Goal: Information Seeking & Learning: Check status

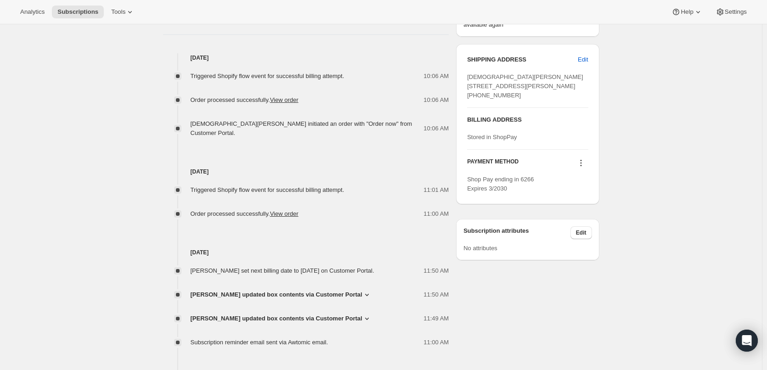
scroll to position [413, 0]
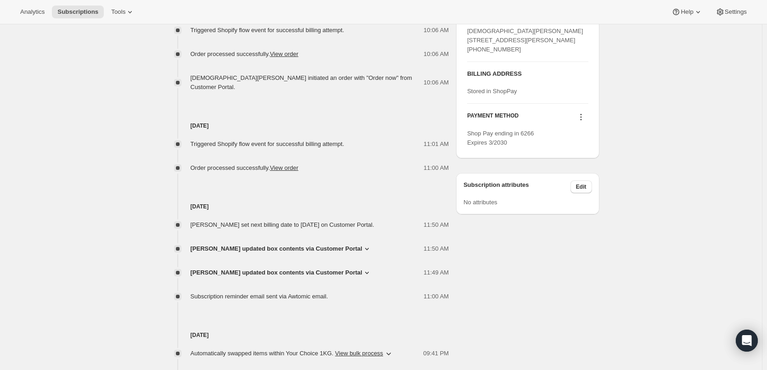
click at [366, 246] on icon at bounding box center [366, 248] width 9 height 9
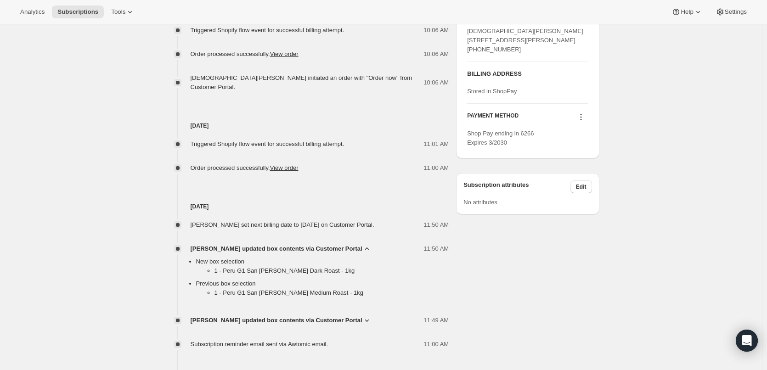
click at [362, 244] on span "[PERSON_NAME] updated box contents via Customer Portal" at bounding box center [277, 248] width 172 height 9
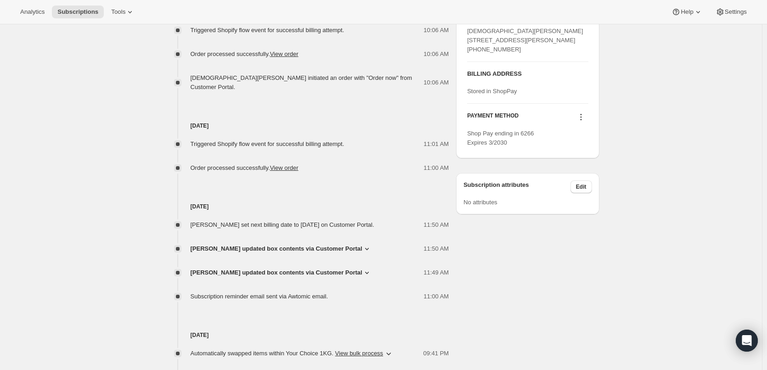
click at [362, 270] on span "[PERSON_NAME] updated box contents via Customer Portal" at bounding box center [277, 272] width 172 height 9
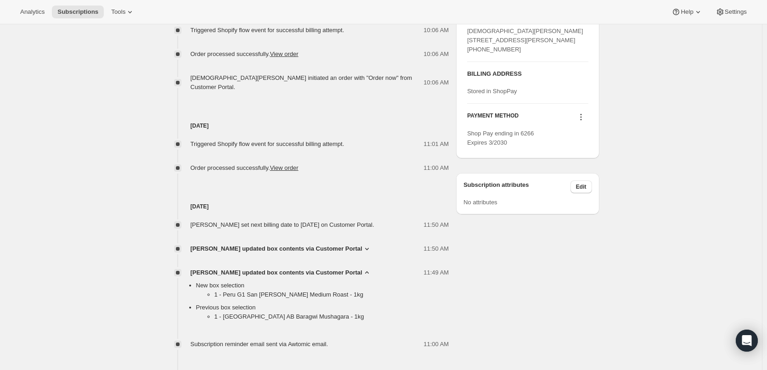
click at [362, 270] on span "[PERSON_NAME] updated box contents via Customer Portal" at bounding box center [277, 272] width 172 height 9
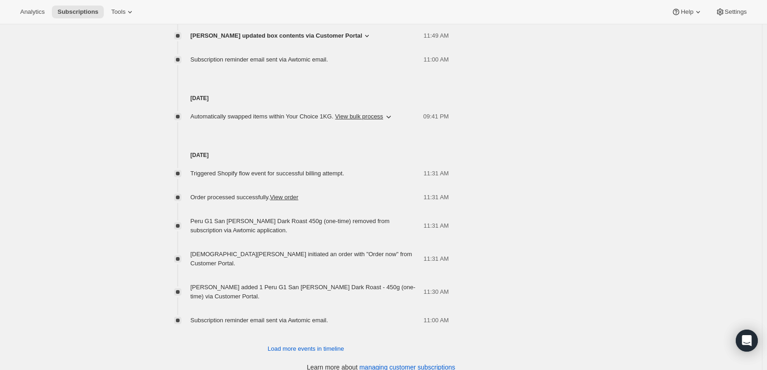
scroll to position [651, 0]
click at [327, 343] on span "Load more events in timeline" at bounding box center [306, 347] width 76 height 9
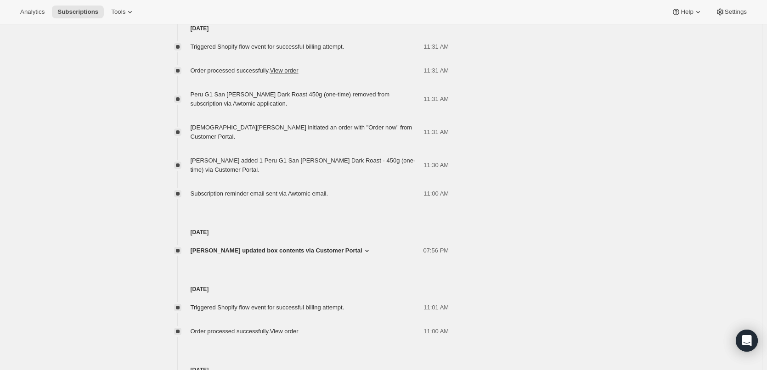
scroll to position [789, 0]
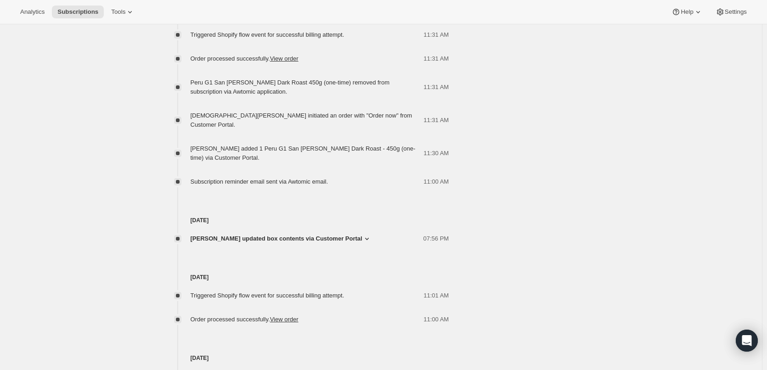
click at [327, 234] on span "[PERSON_NAME] updated box contents via Customer Portal" at bounding box center [277, 238] width 172 height 9
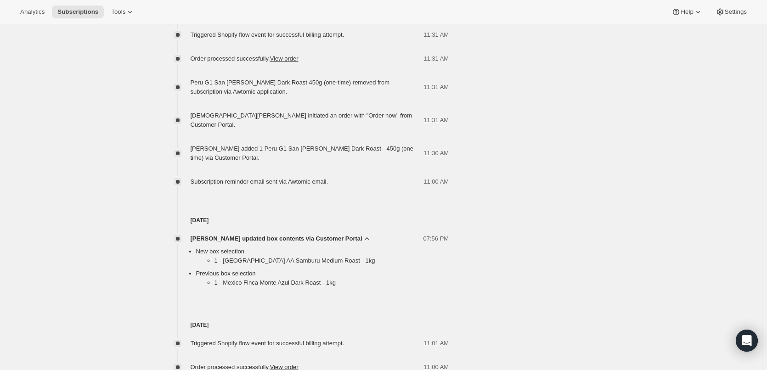
click at [331, 234] on span "[PERSON_NAME] updated box contents via Customer Portal" at bounding box center [277, 238] width 172 height 9
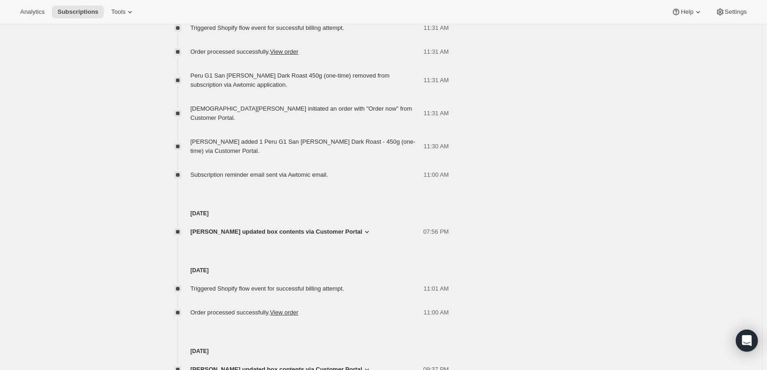
scroll to position [898, 0]
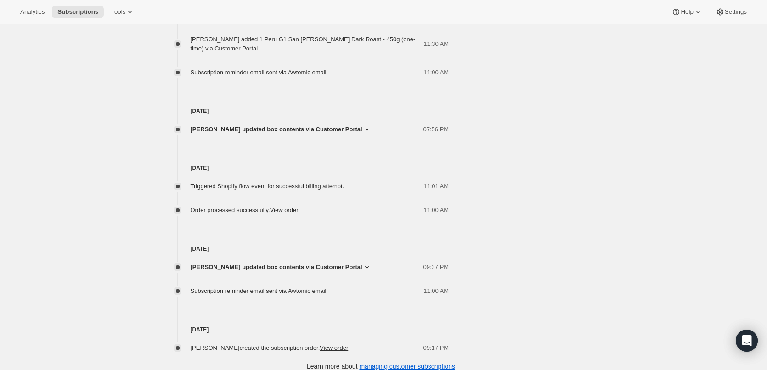
click at [317, 263] on span "[PERSON_NAME] updated box contents via Customer Portal" at bounding box center [277, 267] width 172 height 9
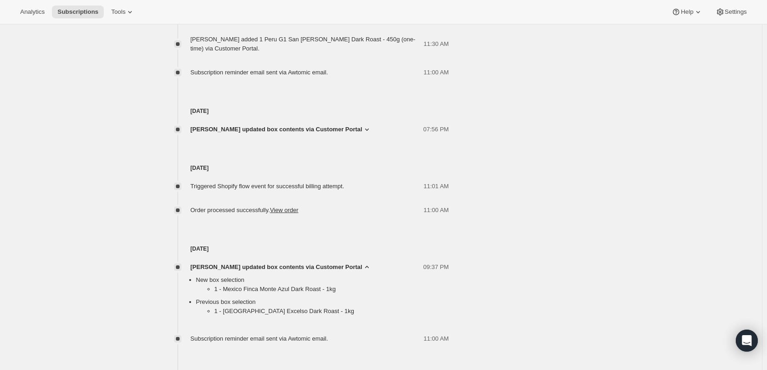
click at [321, 263] on span "[PERSON_NAME] updated box contents via Customer Portal" at bounding box center [277, 267] width 172 height 9
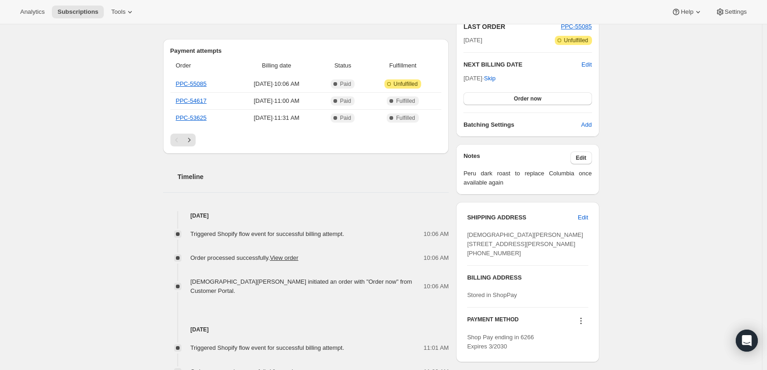
scroll to position [0, 0]
